Goal: Task Accomplishment & Management: Use online tool/utility

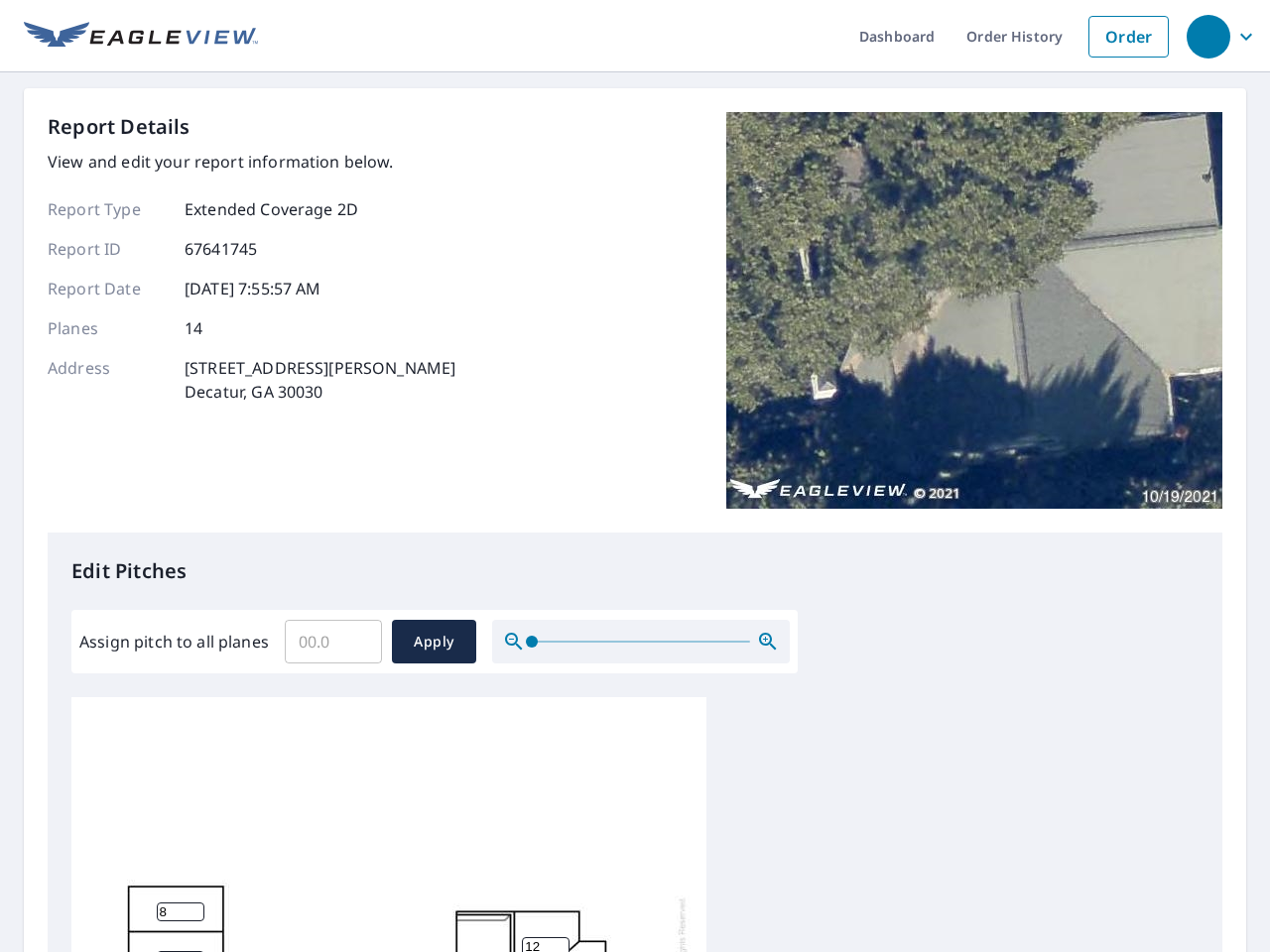
click at [635, 476] on div "Report Details View and edit your report information below. Report Type Extende…" at bounding box center [635, 322] width 1174 height 421
click at [1207, 36] on div "button" at bounding box center [1208, 37] width 44 height 44
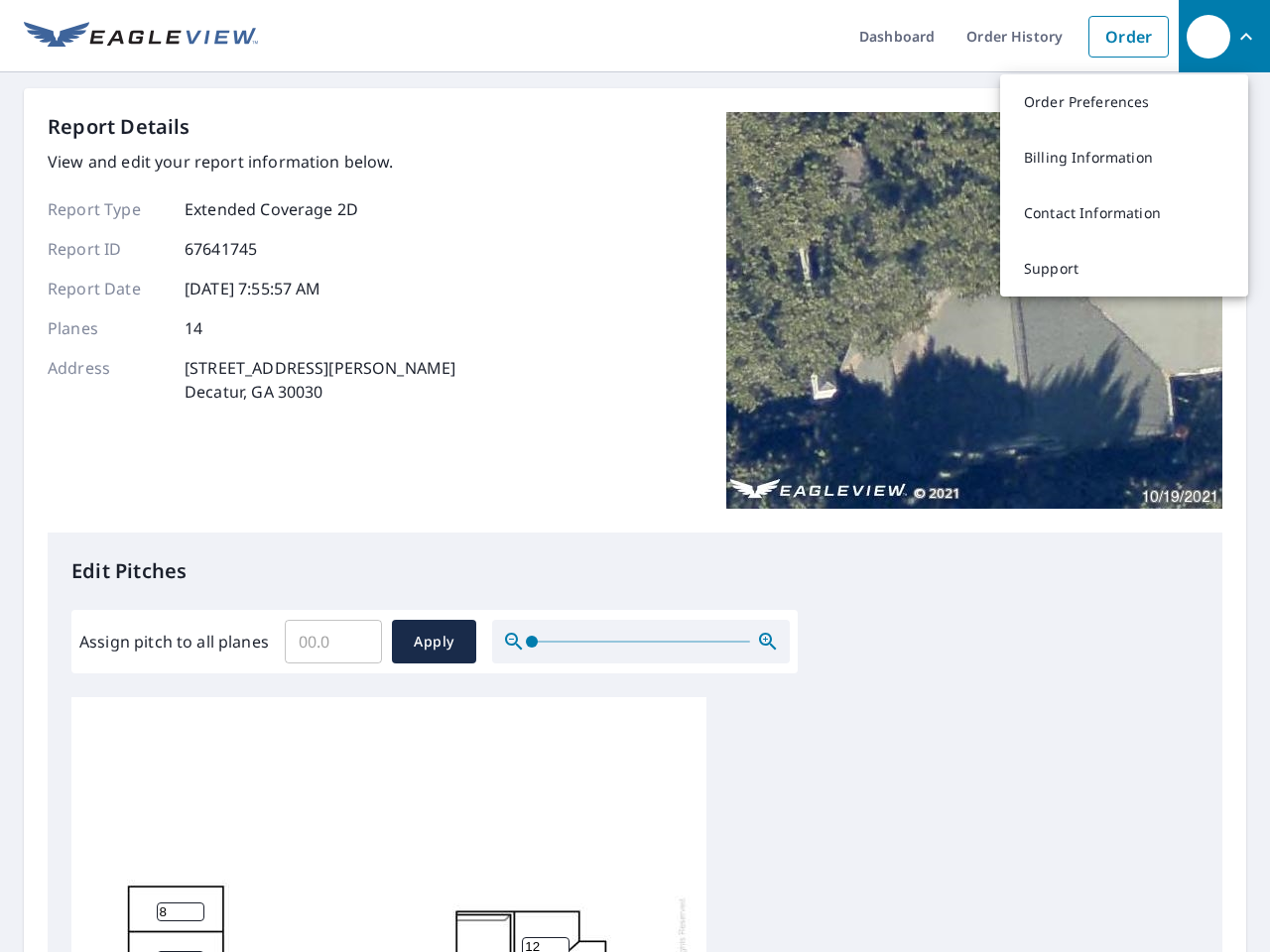
click at [334, 641] on input "Assign pitch to all planes" at bounding box center [333, 642] width 97 height 56
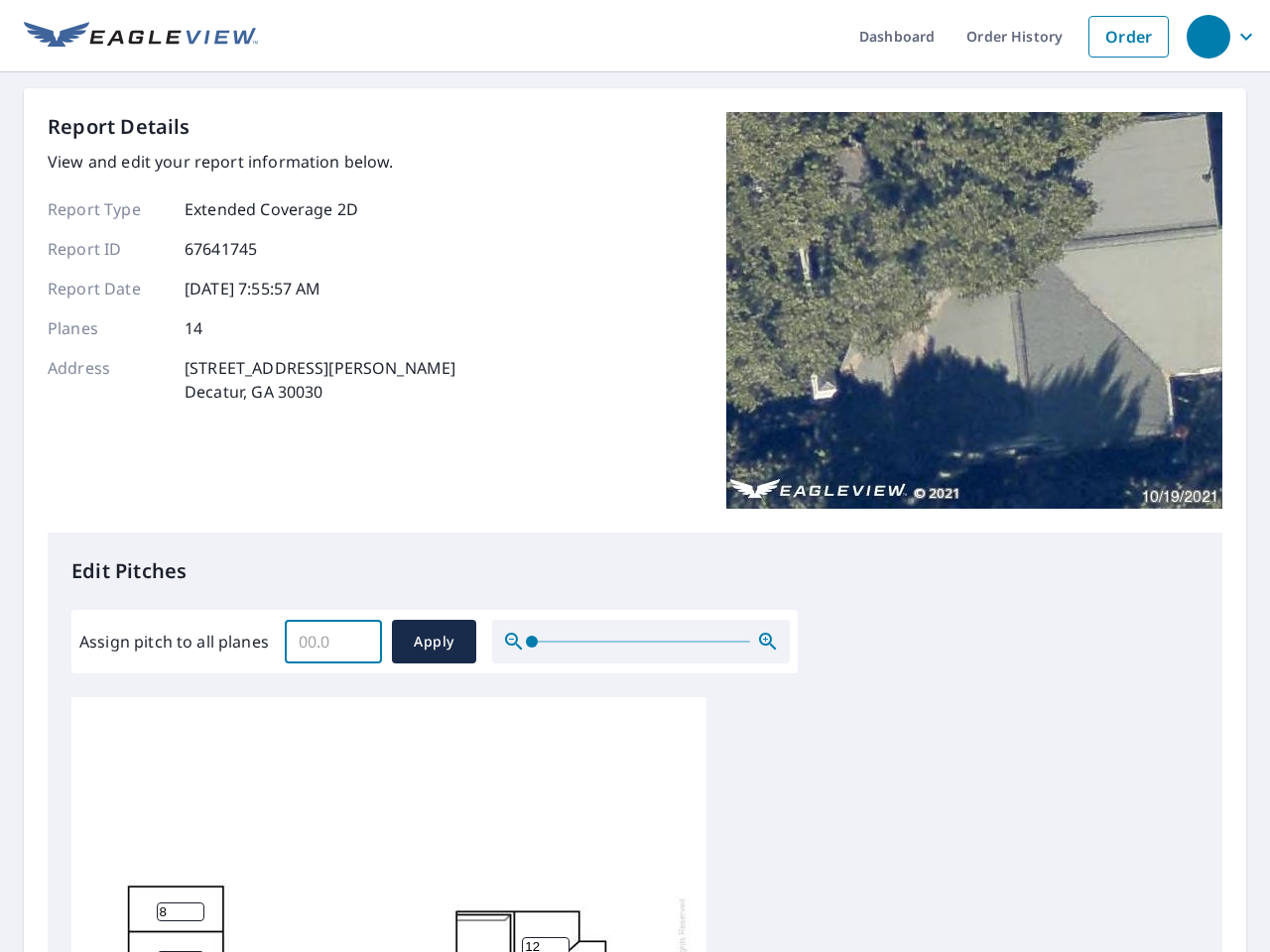
click at [434, 641] on span "Apply" at bounding box center [434, 641] width 53 height 25
click at [767, 641] on icon "button" at bounding box center [768, 641] width 24 height 24
